Goal: Transaction & Acquisition: Book appointment/travel/reservation

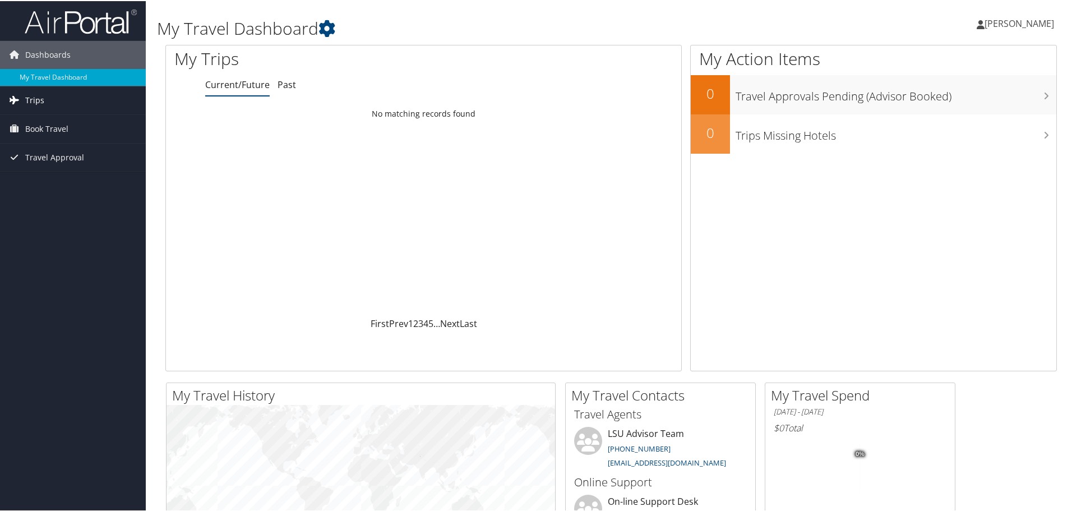
click at [31, 96] on span "Trips" at bounding box center [34, 99] width 19 height 28
click at [58, 179] on span "Book Travel" at bounding box center [46, 178] width 43 height 28
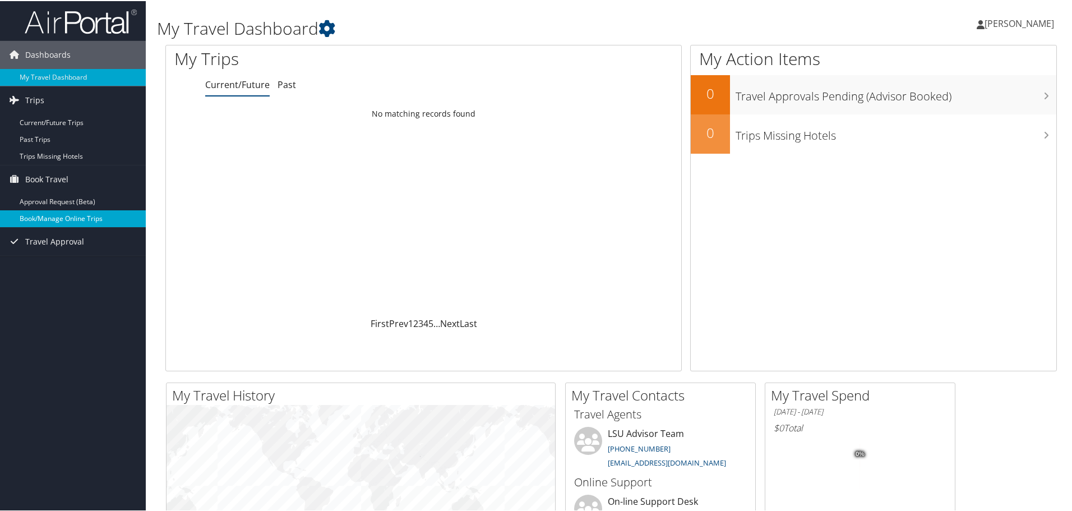
click at [64, 218] on link "Book/Manage Online Trips" at bounding box center [73, 217] width 146 height 17
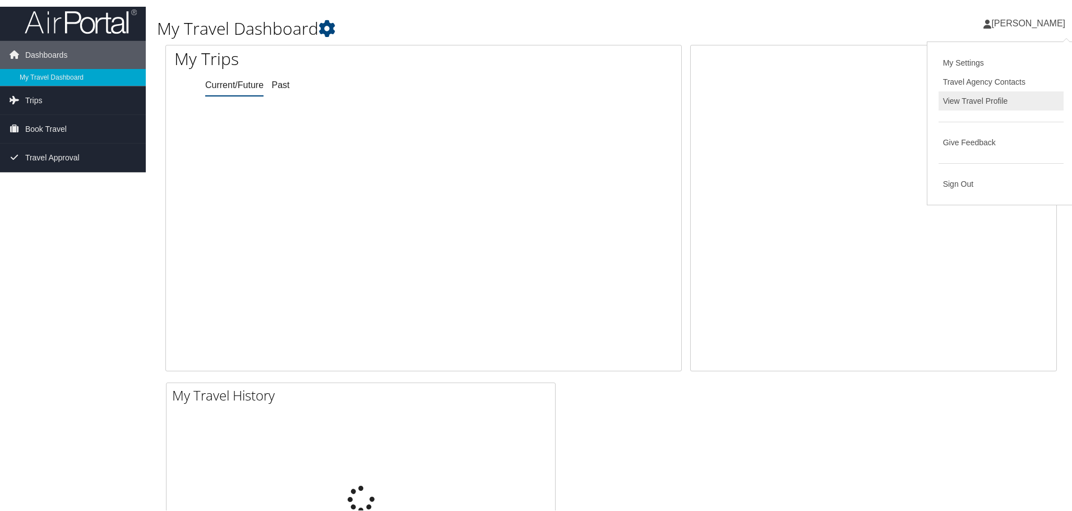
click at [976, 105] on link "View Travel Profile" at bounding box center [1001, 99] width 125 height 19
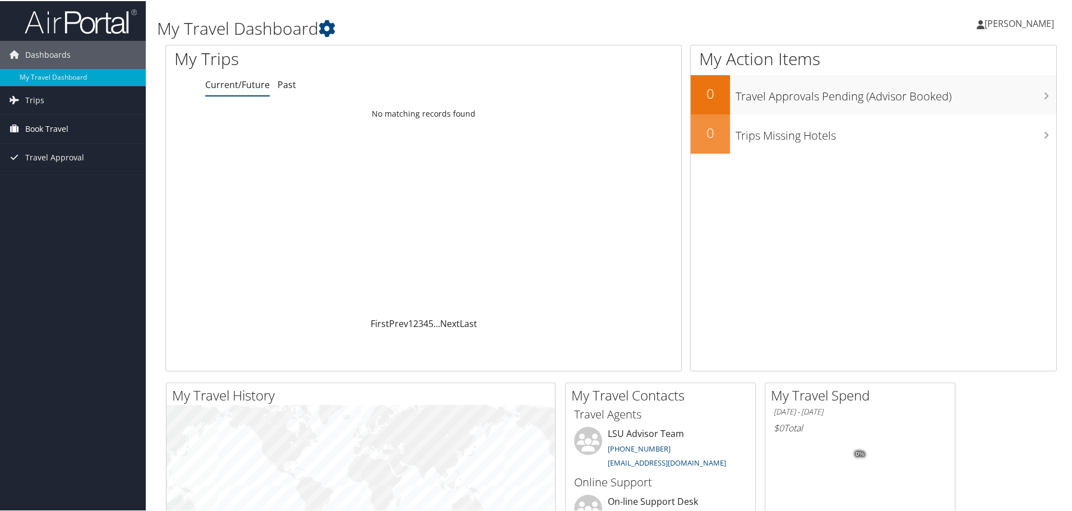
click at [40, 122] on span "Book Travel" at bounding box center [46, 128] width 43 height 28
click at [60, 171] on link "Book/Manage Online Trips" at bounding box center [73, 167] width 146 height 17
